Goal: Transaction & Acquisition: Purchase product/service

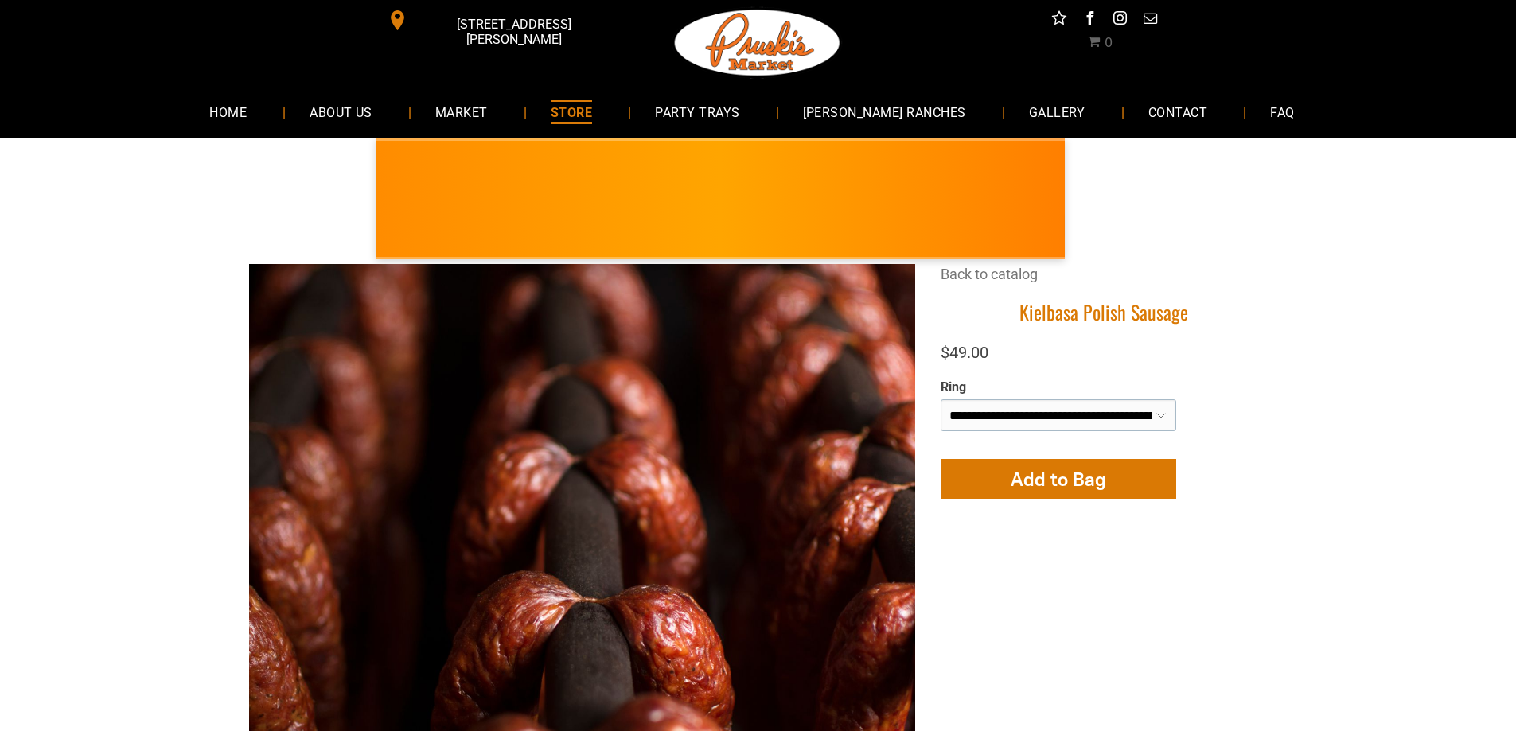
select select "**********"
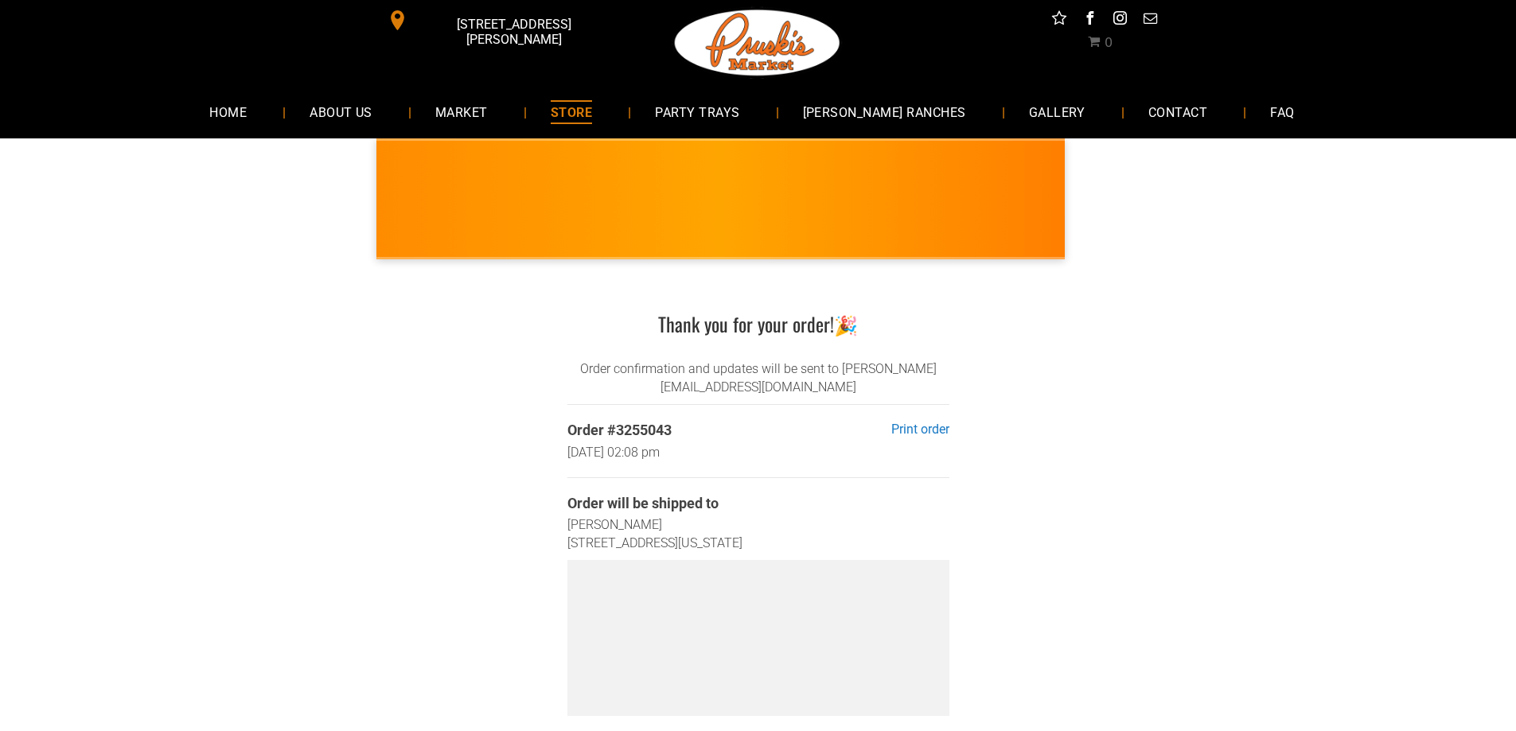
click at [592, 114] on span "STORE" at bounding box center [571, 111] width 41 height 23
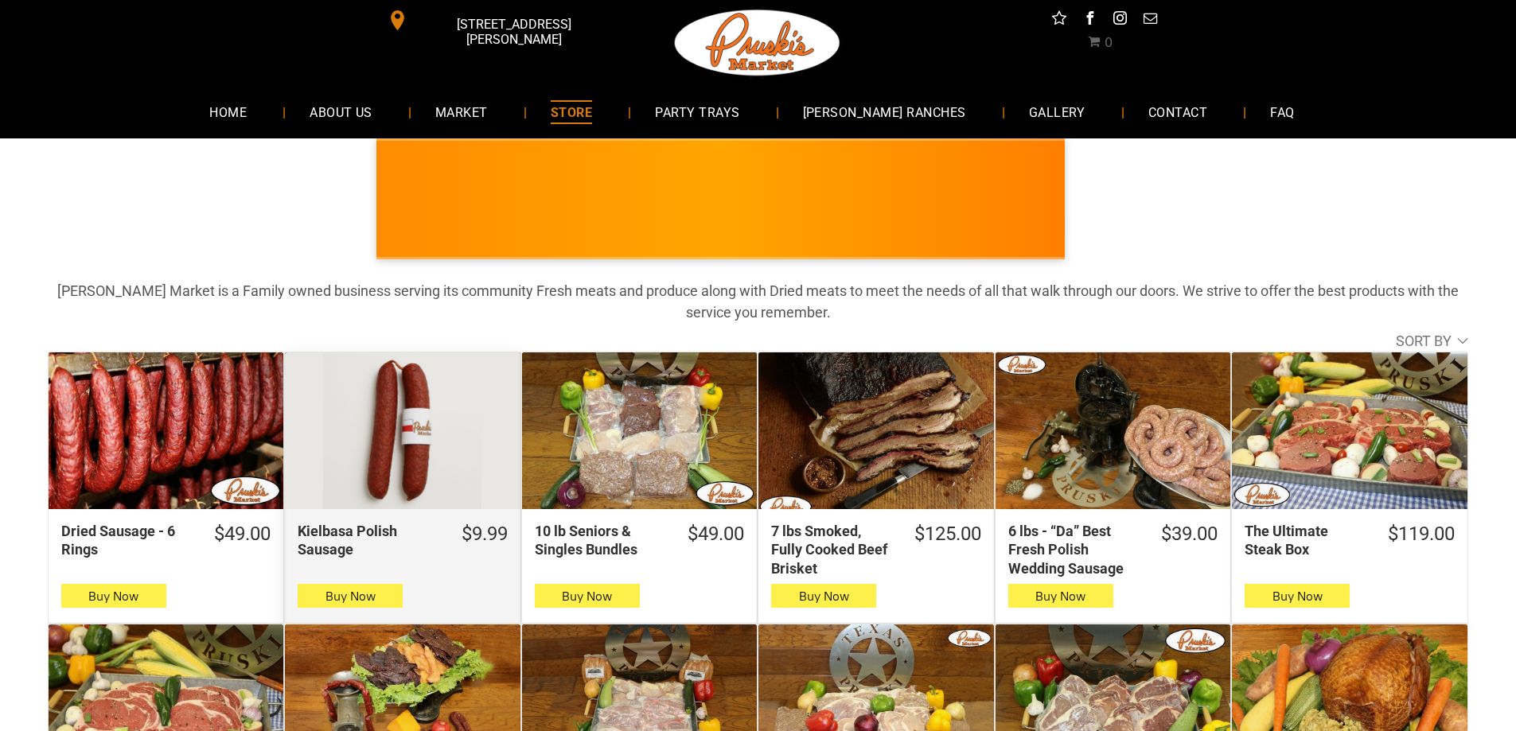
click at [376, 399] on div "Kielbasa Polish Sausage" at bounding box center [402, 431] width 235 height 157
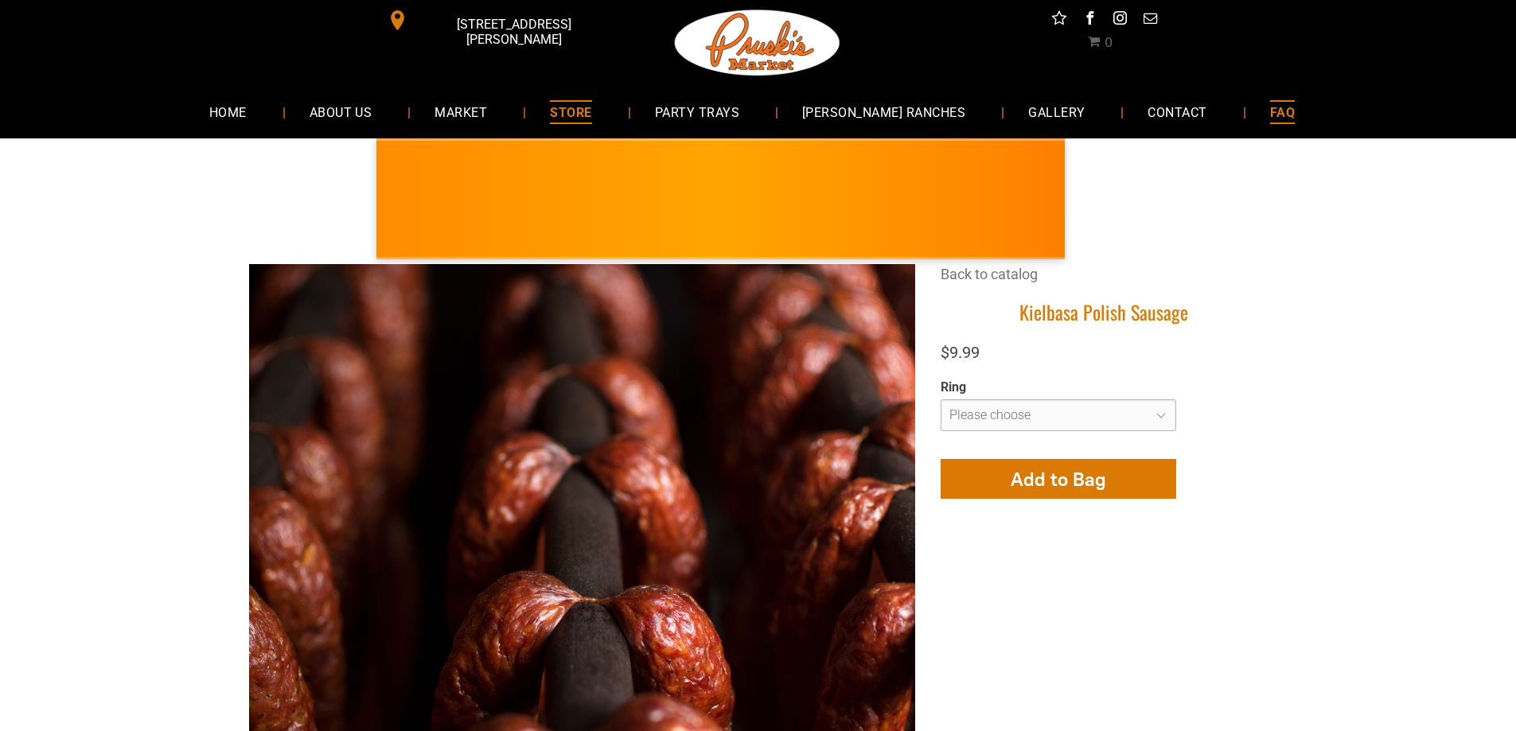
click at [1270, 113] on span "FAQ" at bounding box center [1282, 111] width 25 height 23
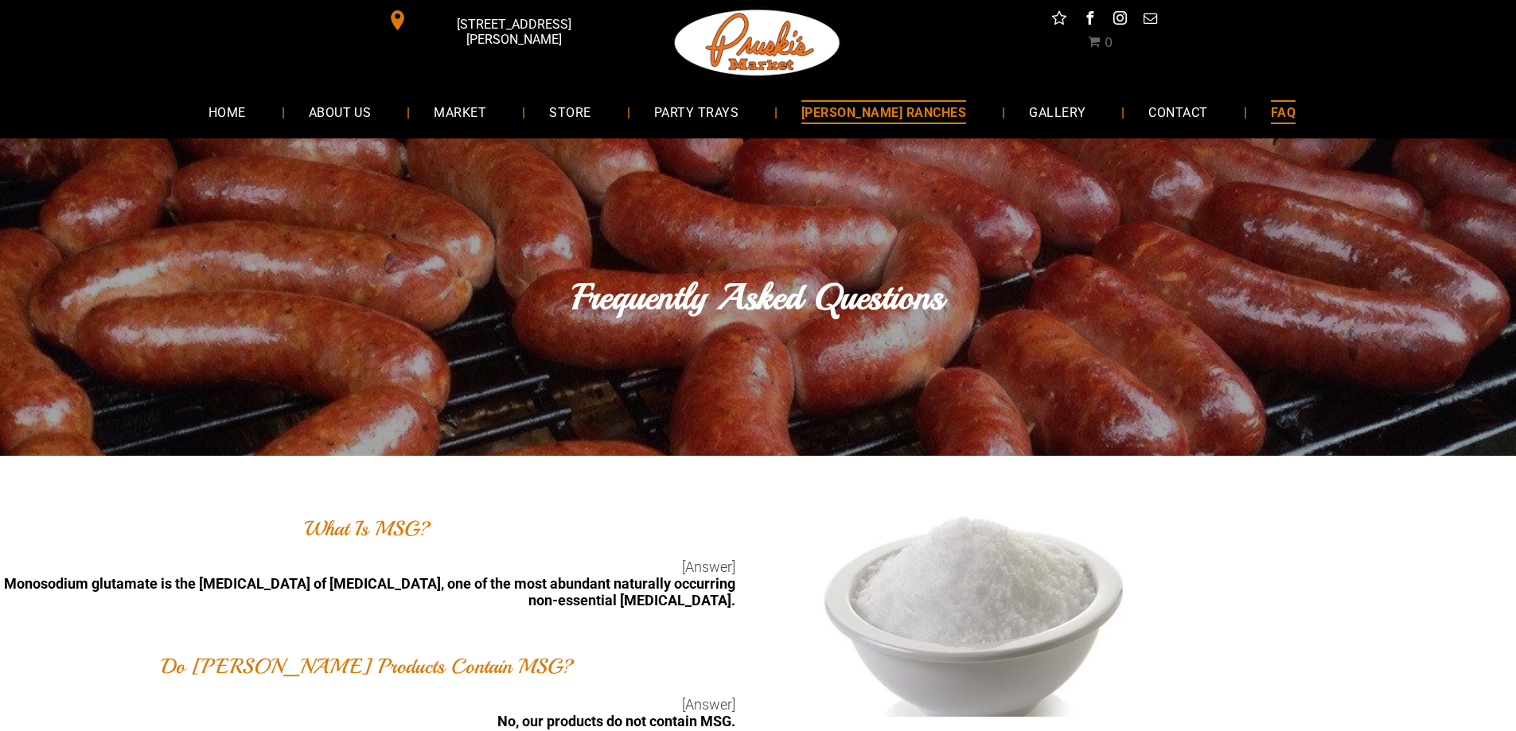
click at [884, 115] on span "[PERSON_NAME] RANCHES" at bounding box center [883, 111] width 165 height 23
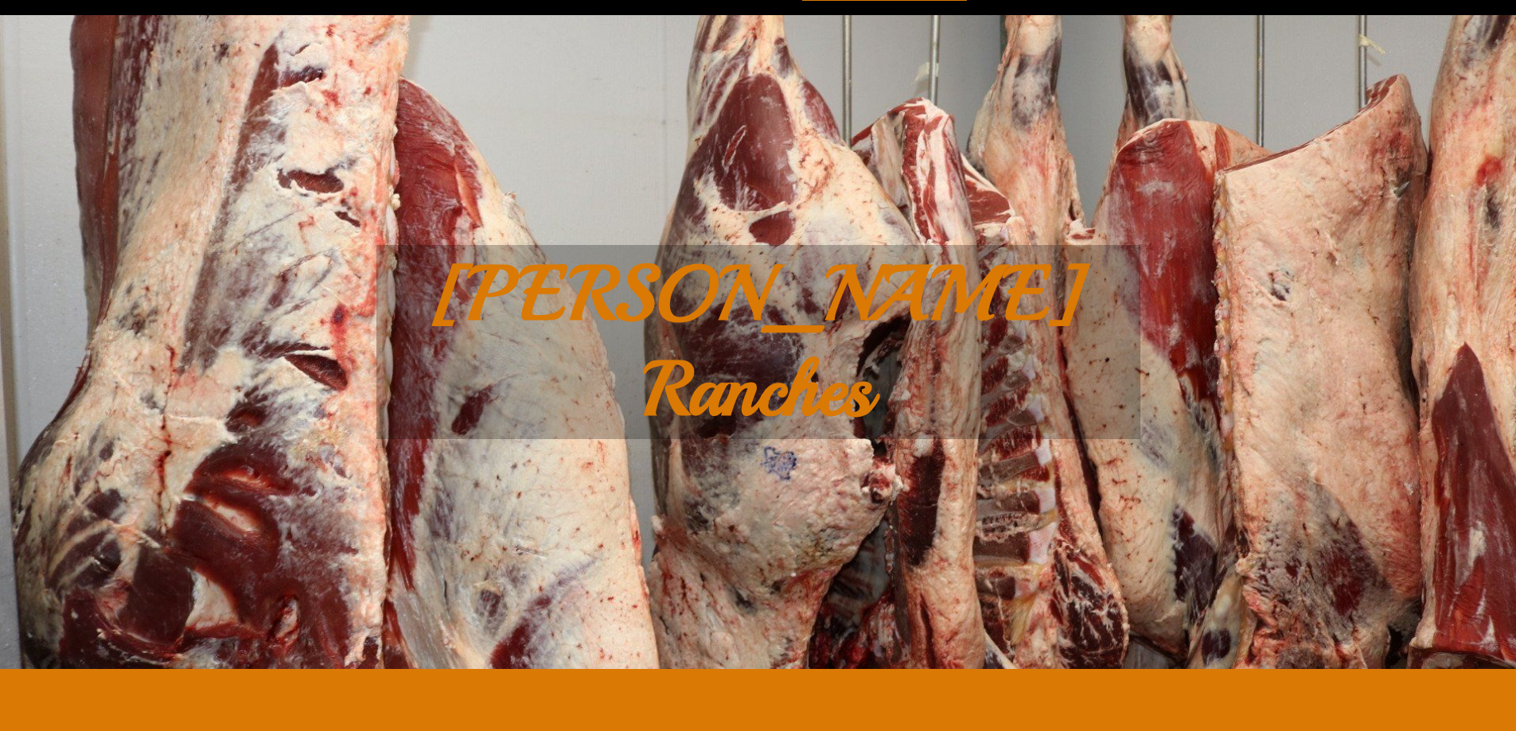
scroll to position [115, 0]
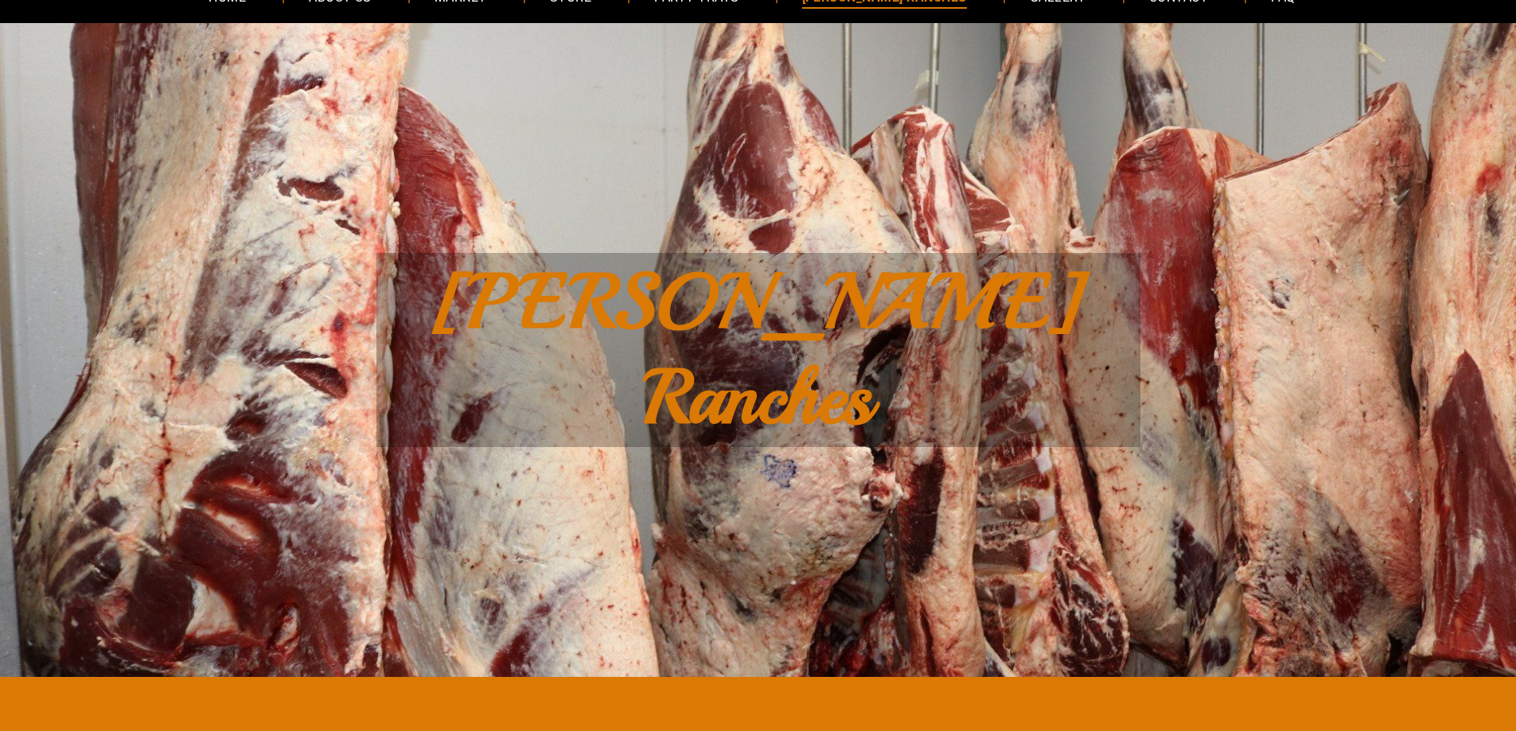
click at [723, 310] on span "Yanta Ranches" at bounding box center [758, 350] width 652 height 191
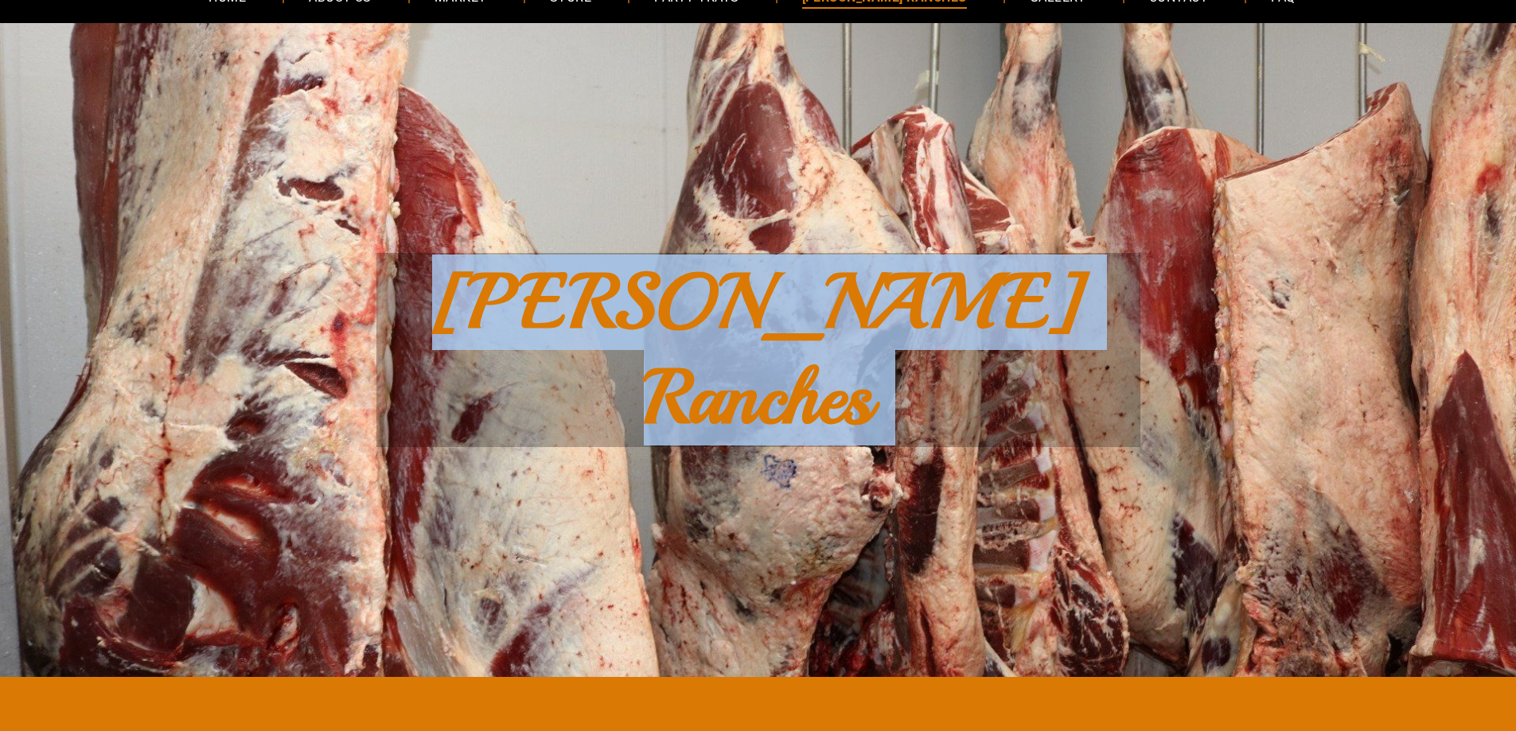
click at [723, 310] on span "Yanta Ranches" at bounding box center [758, 350] width 652 height 191
